Goal: Task Accomplishment & Management: Manage account settings

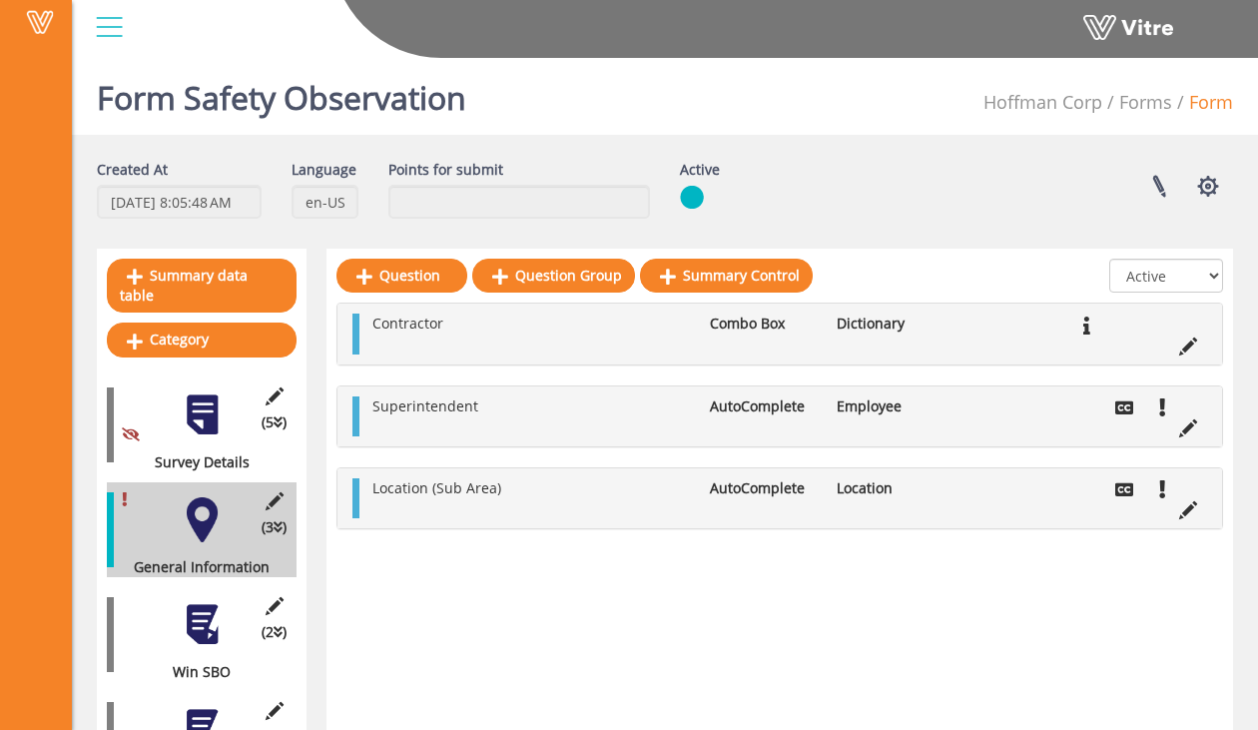
click at [115, 35] on div at bounding box center [109, 27] width 45 height 54
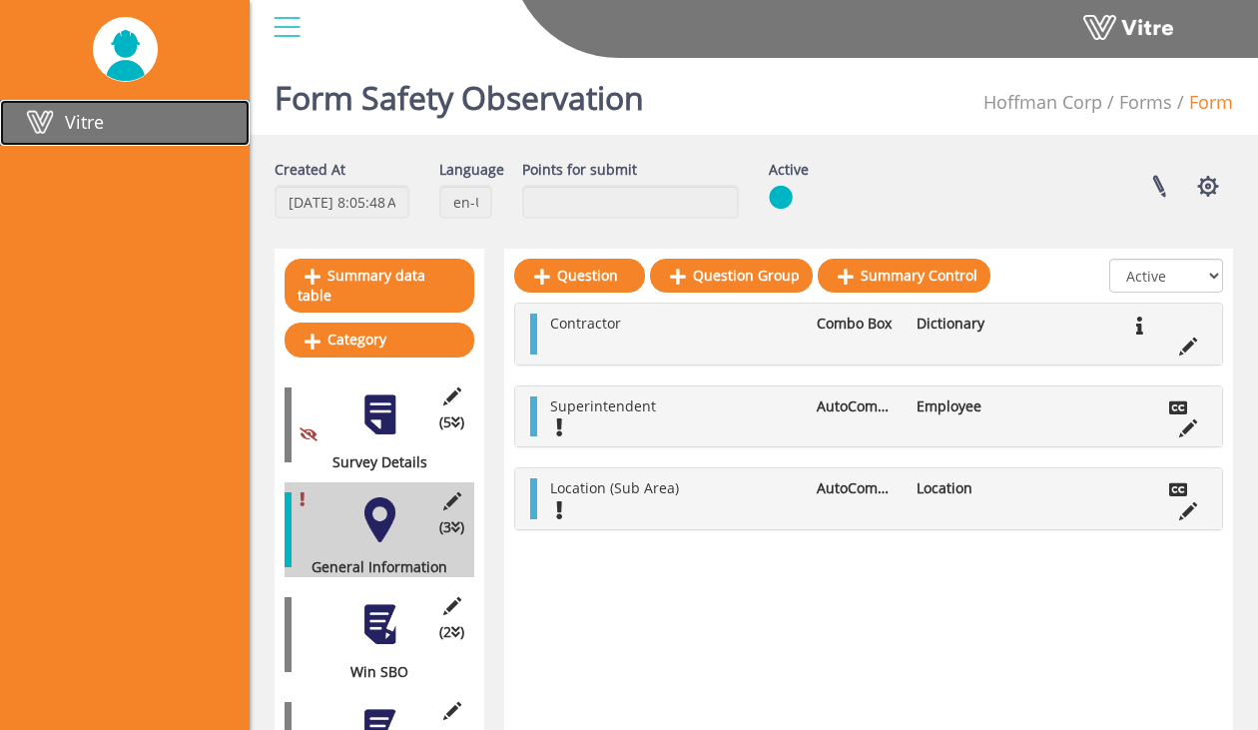
click at [104, 132] on link "Vitre" at bounding box center [125, 123] width 250 height 46
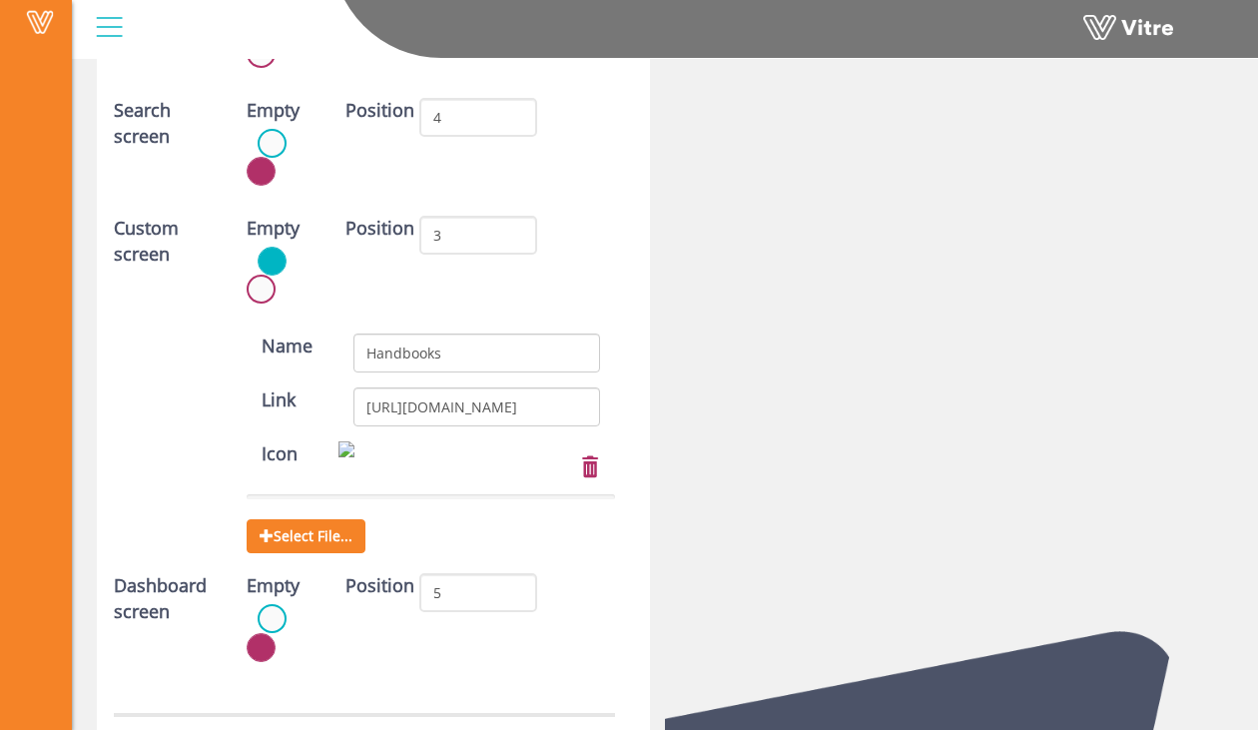
scroll to position [5768, 0]
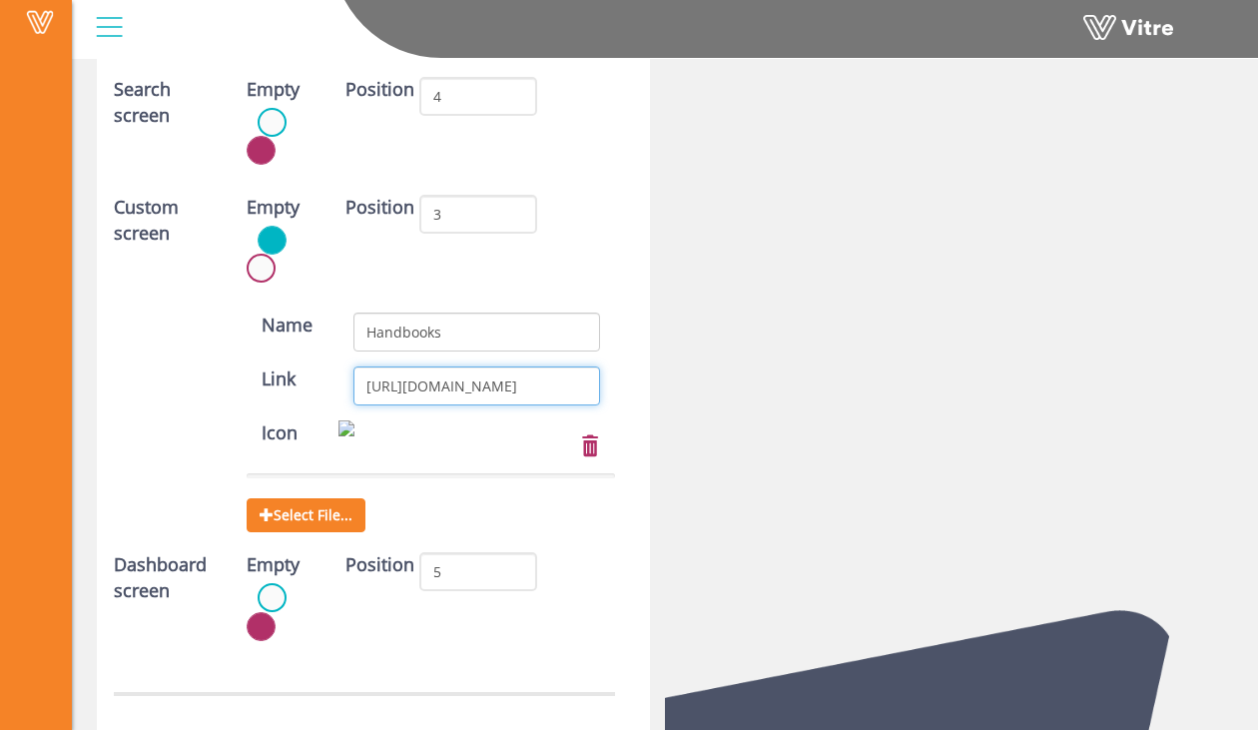
click at [558, 367] on input "[URL][DOMAIN_NAME]" at bounding box center [477, 386] width 247 height 39
click at [558, 367] on input "https://app.development.vitre.io/book/index.html" at bounding box center [477, 386] width 247 height 39
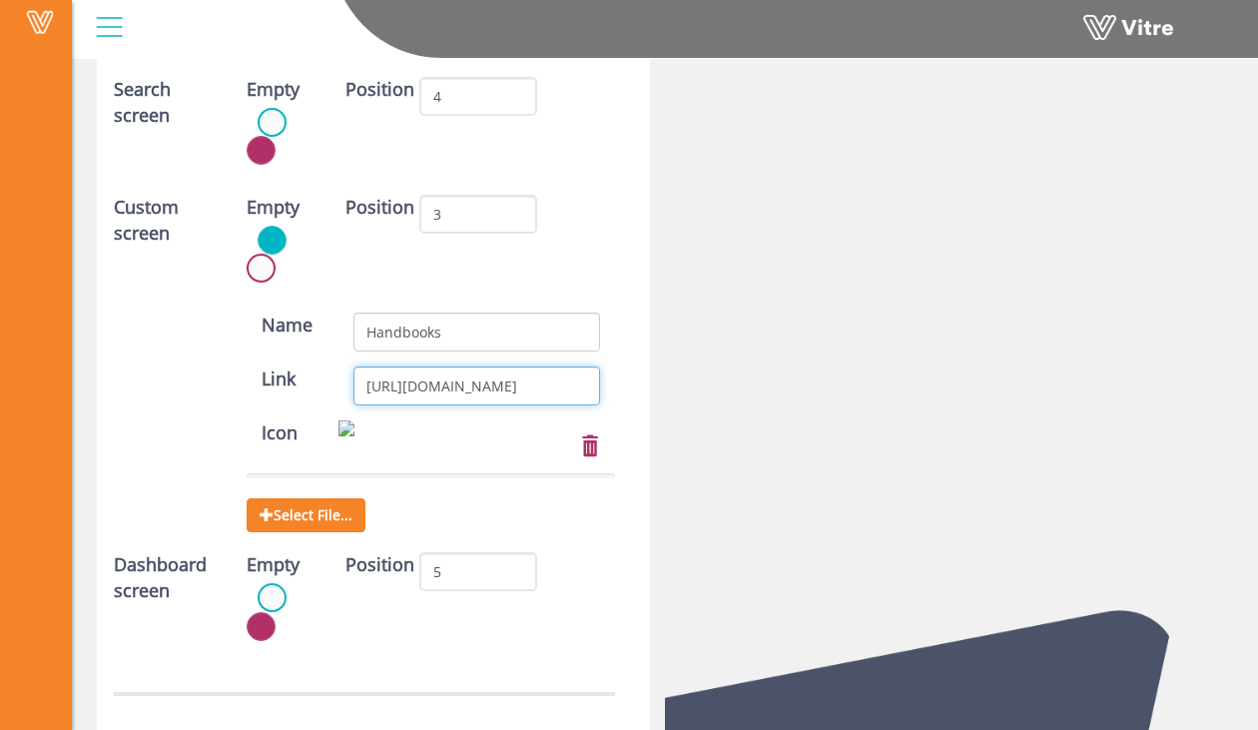
paste input "text"
type input "https://app.vitre.io/book/index.html"
click at [624, 367] on div "Link https://app.vitre.io/book/index.html" at bounding box center [431, 386] width 399 height 39
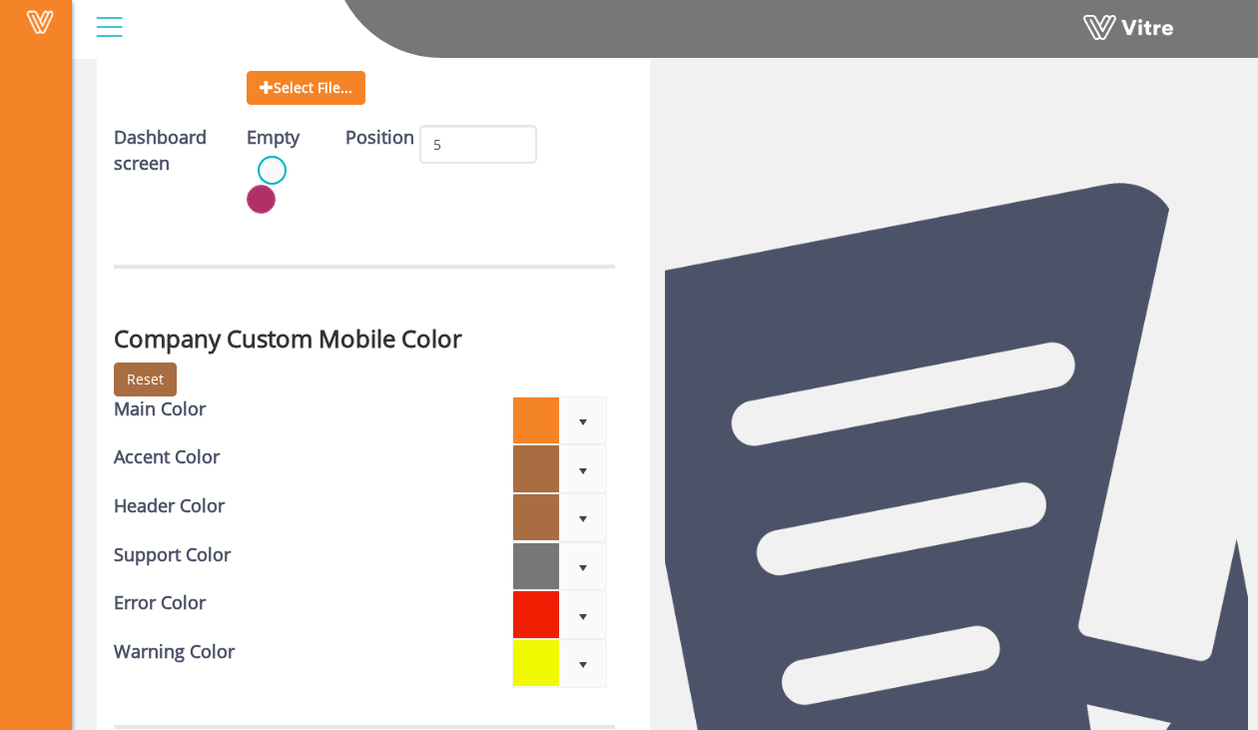
scroll to position [6290, 0]
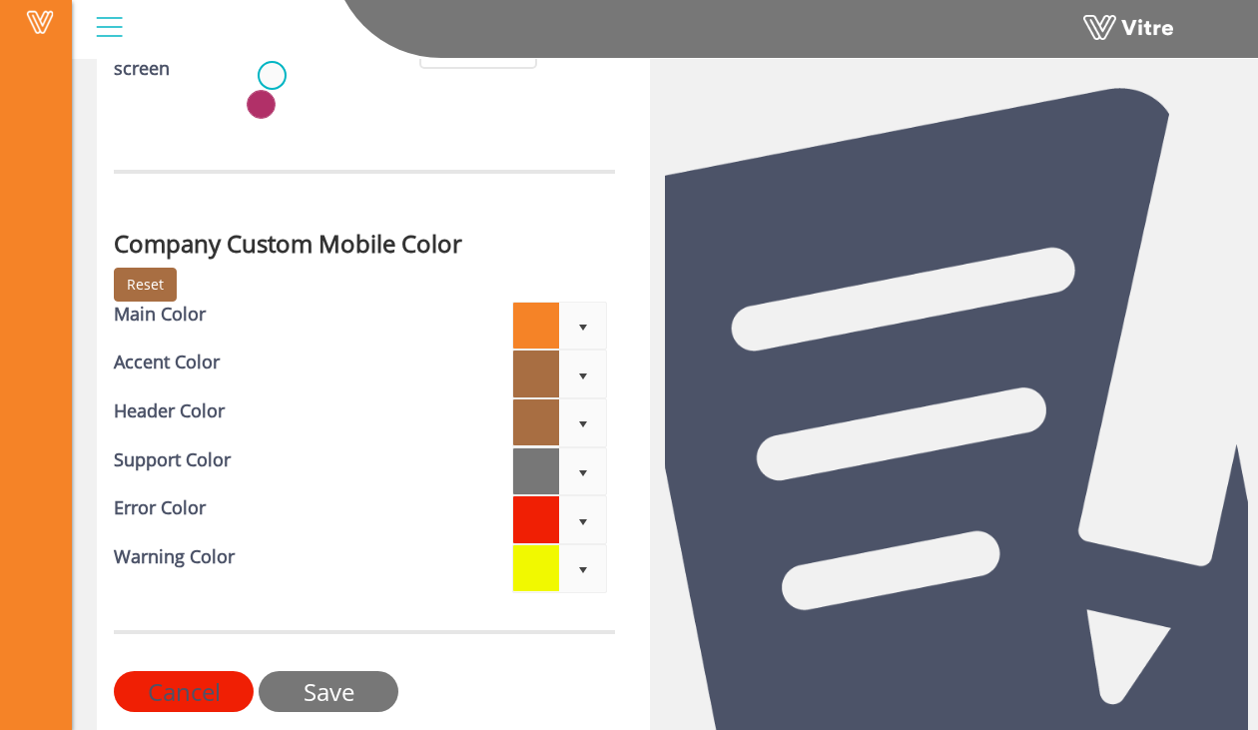
click at [364, 671] on input "Save" at bounding box center [329, 691] width 140 height 41
